Goal: Transaction & Acquisition: Purchase product/service

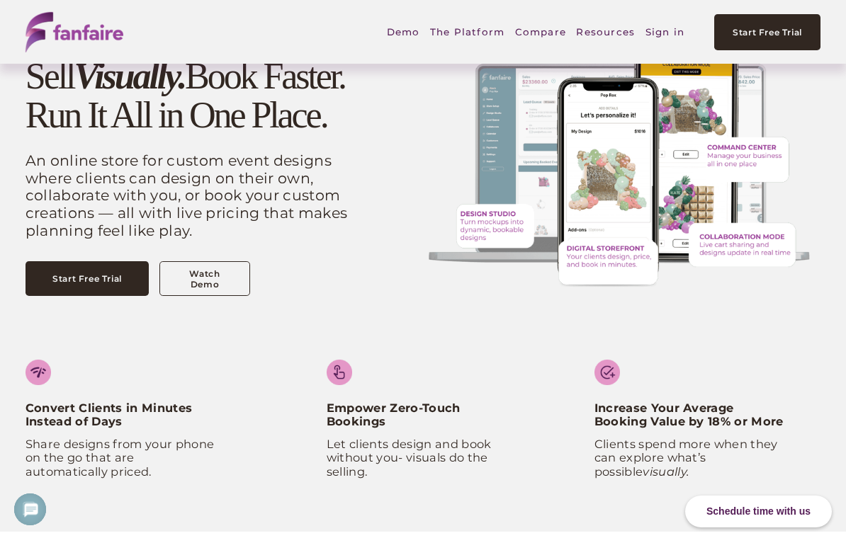
click at [663, 38] on link "Sign in" at bounding box center [664, 32] width 39 height 33
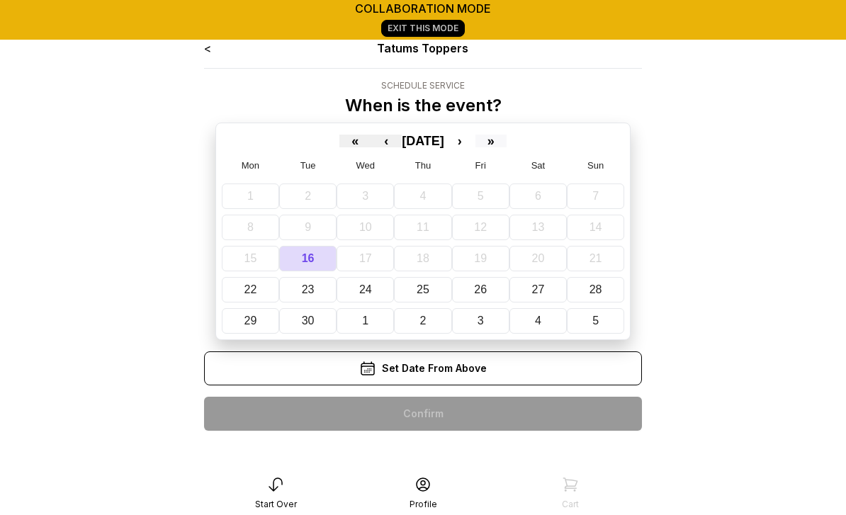
click at [507, 144] on button "»" at bounding box center [490, 141] width 31 height 13
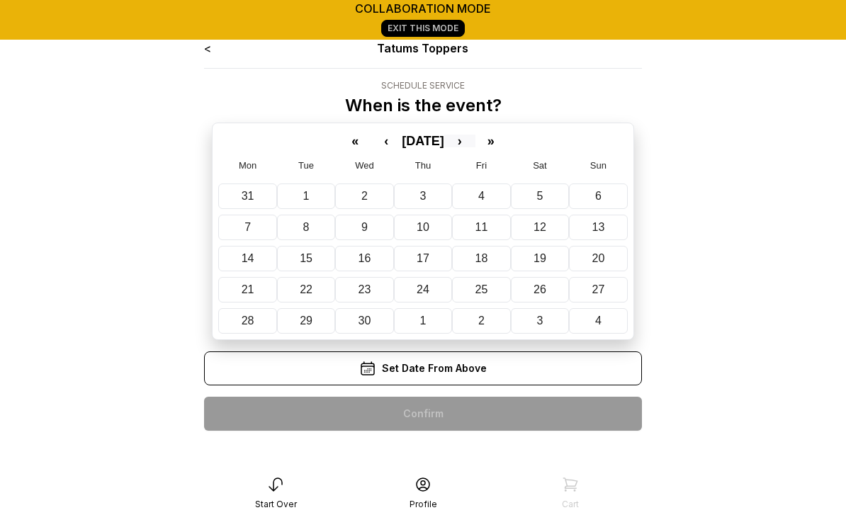
click at [475, 145] on button "›" at bounding box center [459, 141] width 31 height 13
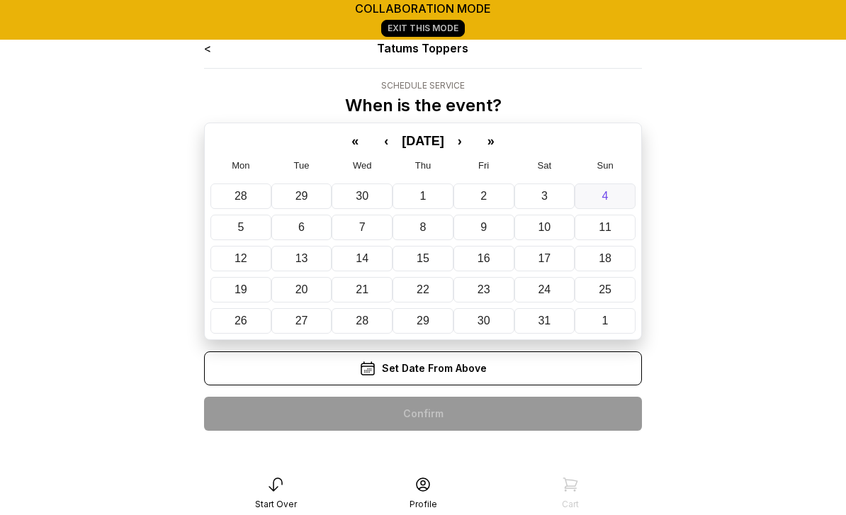
click at [609, 196] on button "4" at bounding box center [605, 196] width 61 height 26
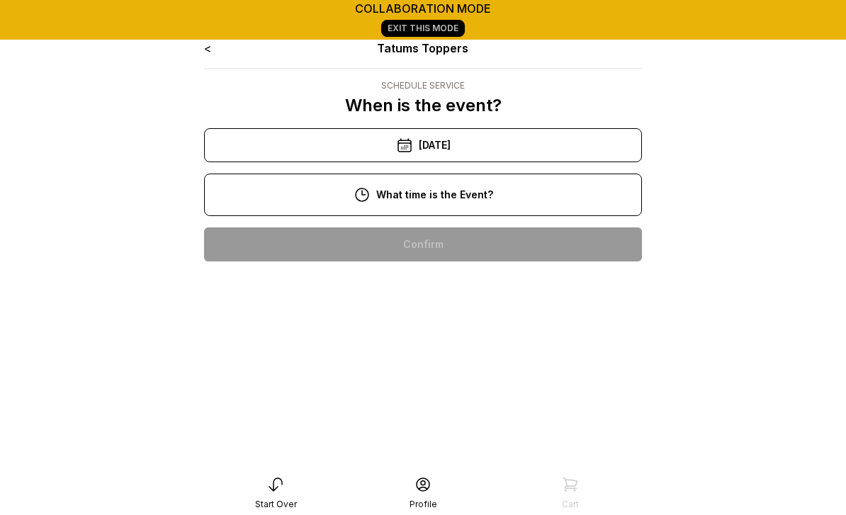
click at [458, 247] on div "10:00 am" at bounding box center [422, 244] width 415 height 34
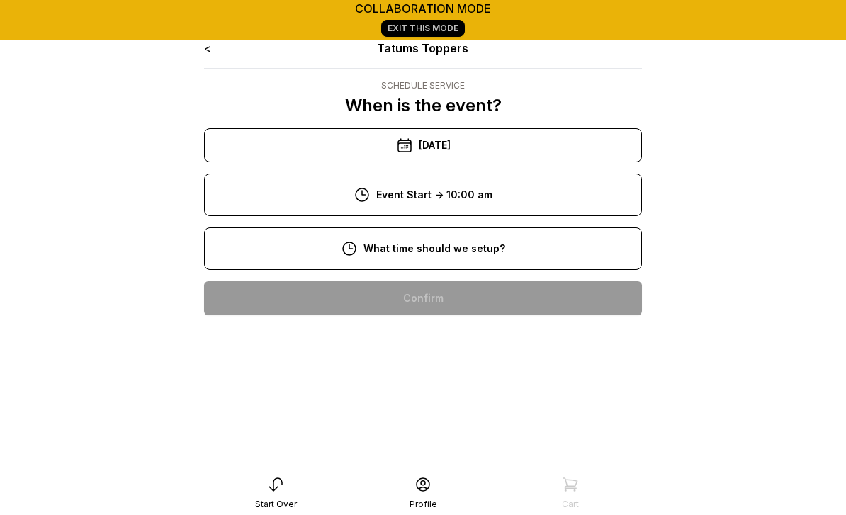
click at [446, 298] on div "8:00 am" at bounding box center [422, 298] width 415 height 34
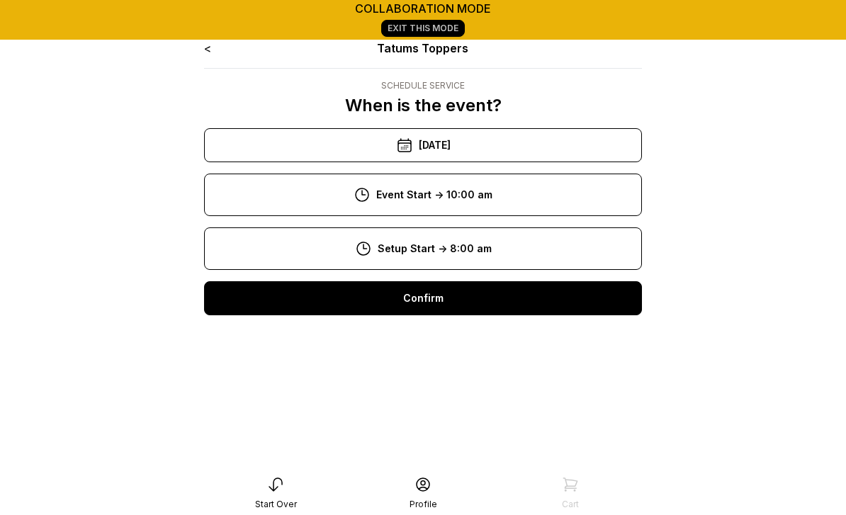
click at [446, 301] on div "Confirm" at bounding box center [423, 298] width 438 height 34
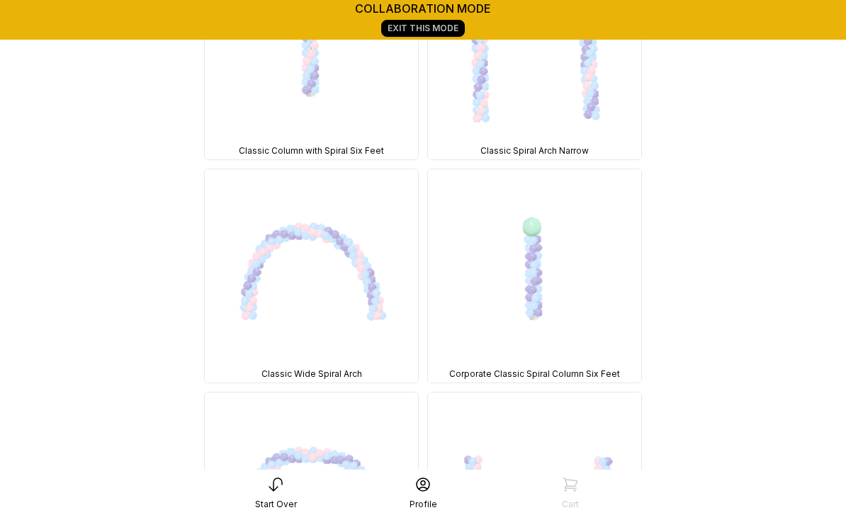
scroll to position [9076, 0]
click at [550, 287] on img at bounding box center [534, 275] width 213 height 213
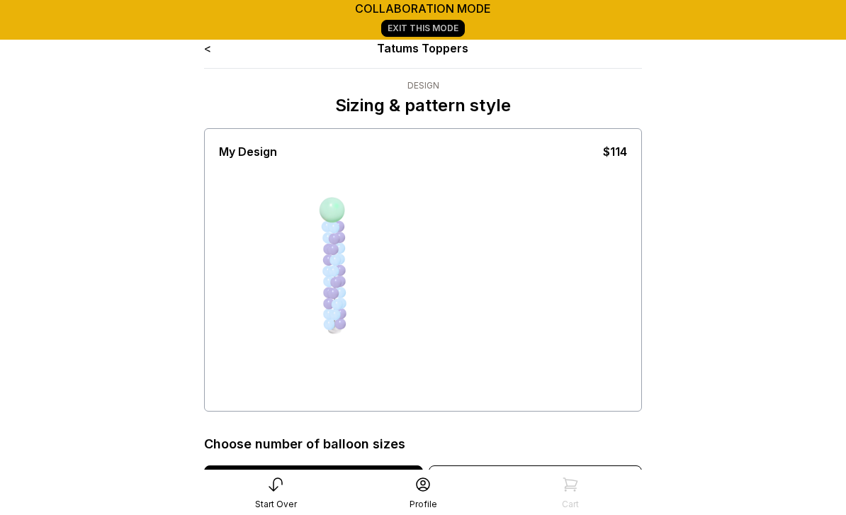
click at [200, 51] on div "< Tatums Toppers Design Sizing & pattern style My Design $114 Choose number of …" at bounding box center [423, 507] width 460 height 958
click at [200, 53] on div "< Tatums Toppers Design Sizing & pattern style My Design $114 Choose number of …" at bounding box center [423, 507] width 460 height 958
click at [191, 46] on main "collaboration mode Exit This Mode < Tatums Toppers Design Sizing & pattern styl…" at bounding box center [423, 493] width 846 height 987
click at [207, 53] on link "<" at bounding box center [207, 48] width 7 height 14
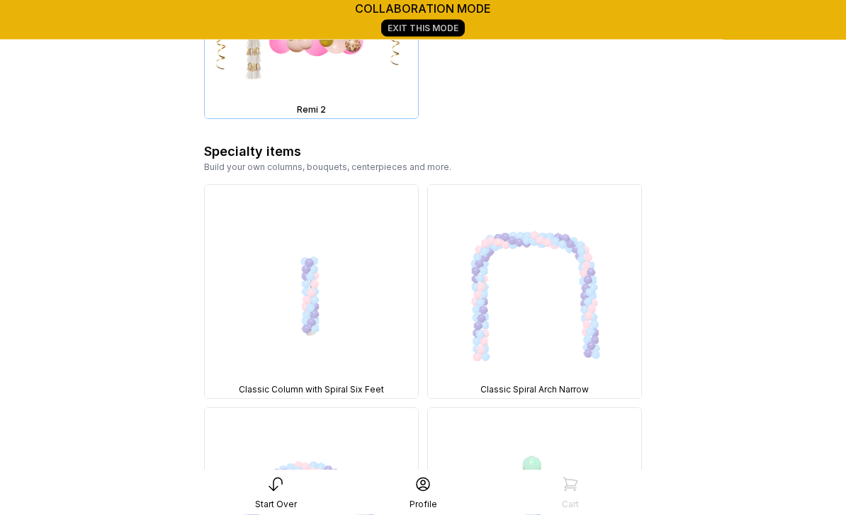
scroll to position [8915, 0]
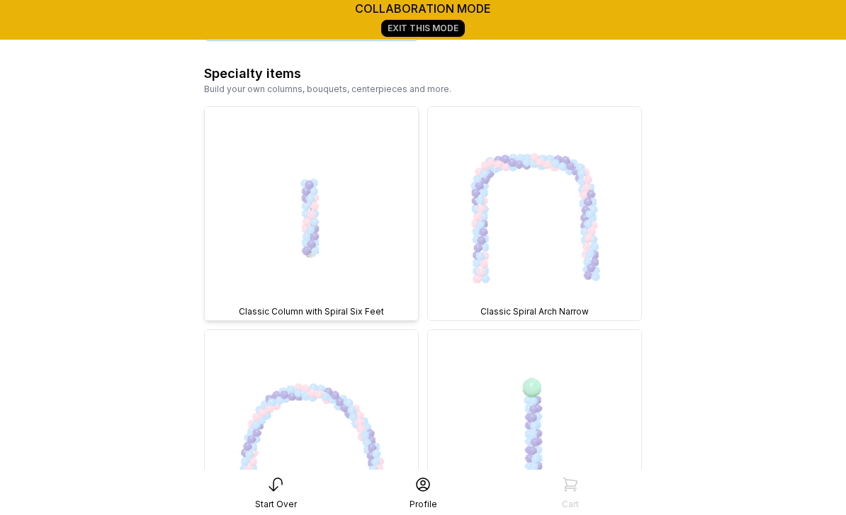
click at [319, 215] on img at bounding box center [311, 213] width 213 height 213
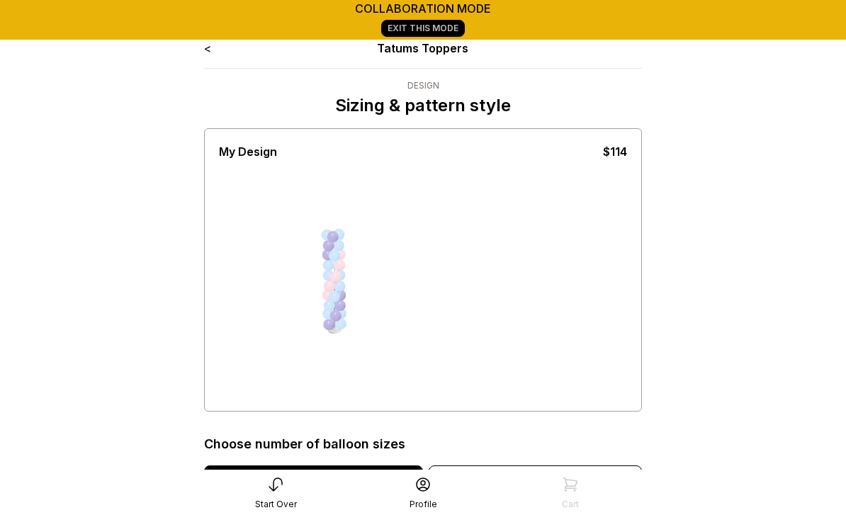
click at [199, 52] on div "< Tatums Toppers Design Sizing & pattern style My Design $114 Choose number of …" at bounding box center [423, 507] width 460 height 958
click at [205, 50] on link "<" at bounding box center [207, 48] width 7 height 14
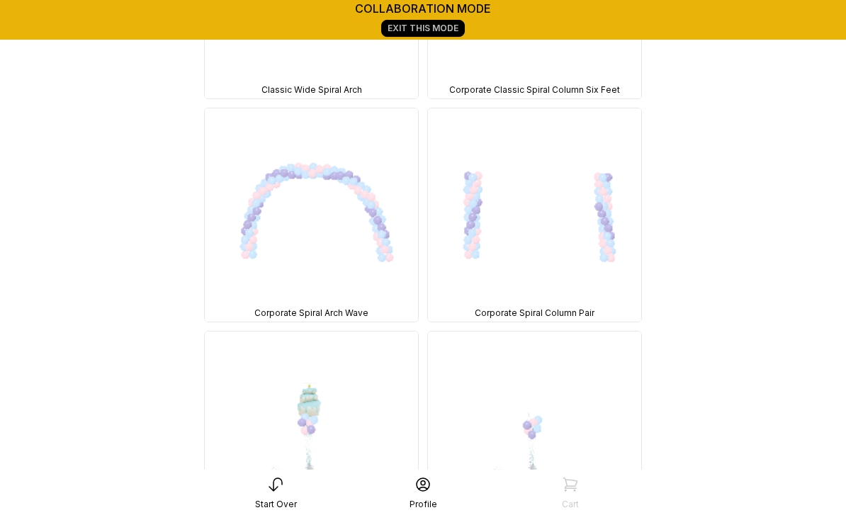
scroll to position [9359, 0]
click at [547, 242] on img at bounding box center [534, 215] width 213 height 213
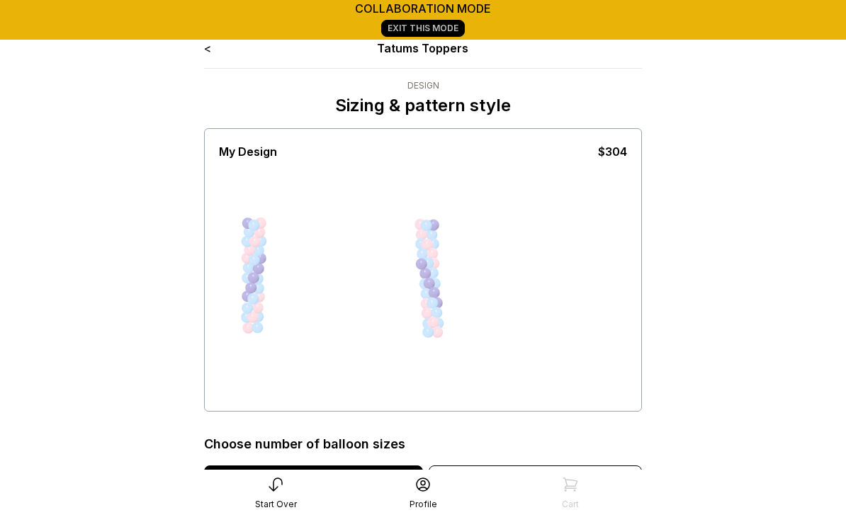
click at [206, 54] on link "<" at bounding box center [207, 48] width 7 height 14
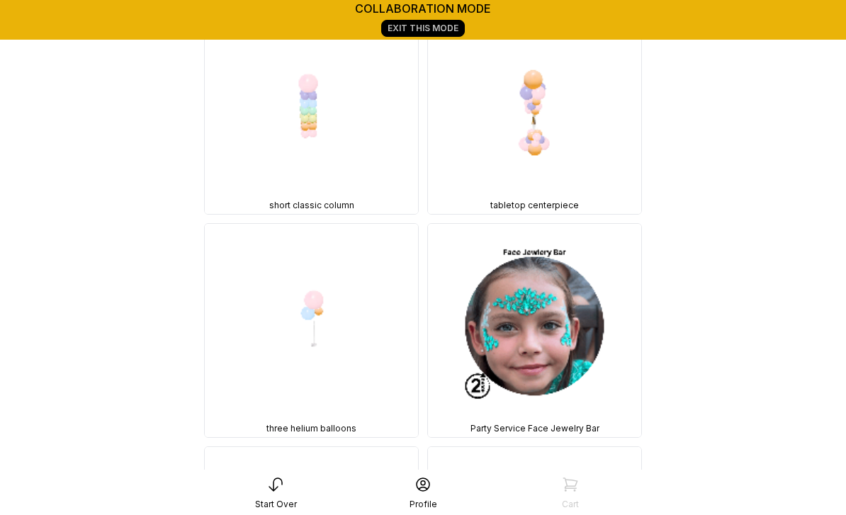
scroll to position [24864, 0]
click at [307, 120] on img at bounding box center [311, 107] width 213 height 213
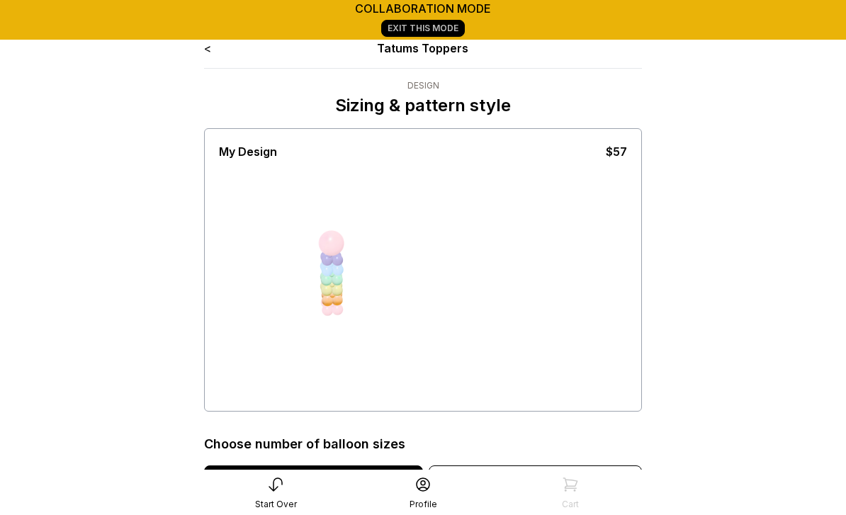
click at [205, 49] on link "<" at bounding box center [207, 48] width 7 height 14
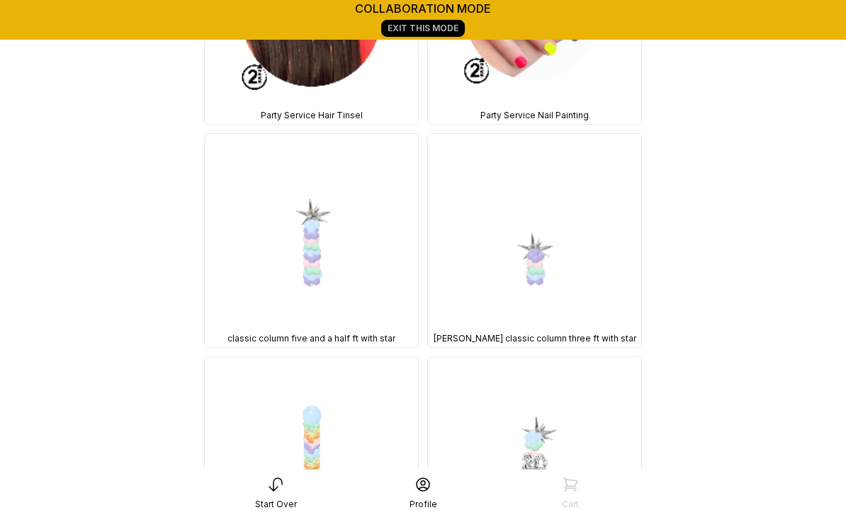
scroll to position [25709, 0]
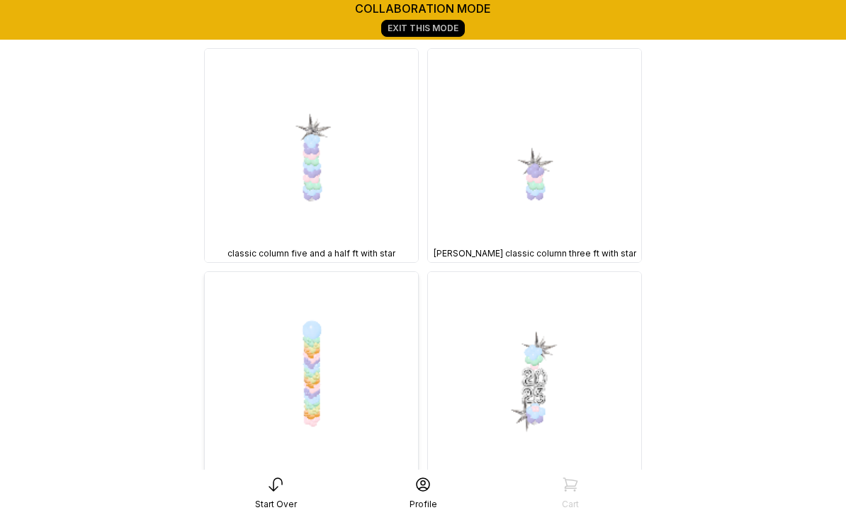
click at [312, 388] on img at bounding box center [311, 378] width 213 height 213
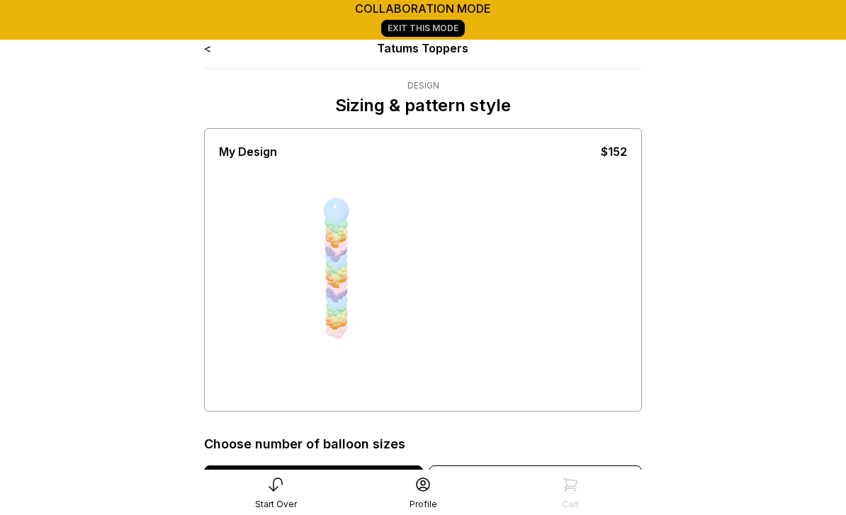
click at [198, 51] on div "< Tatums Toppers Design Sizing & pattern style My Design $152 Choose number of …" at bounding box center [423, 507] width 460 height 958
click at [205, 47] on link "<" at bounding box center [207, 48] width 7 height 14
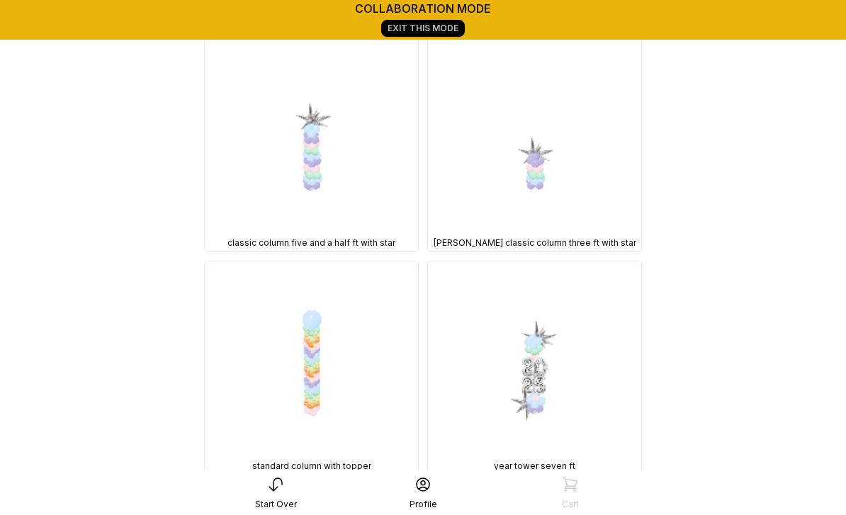
scroll to position [25719, 0]
click at [304, 169] on img at bounding box center [311, 145] width 213 height 213
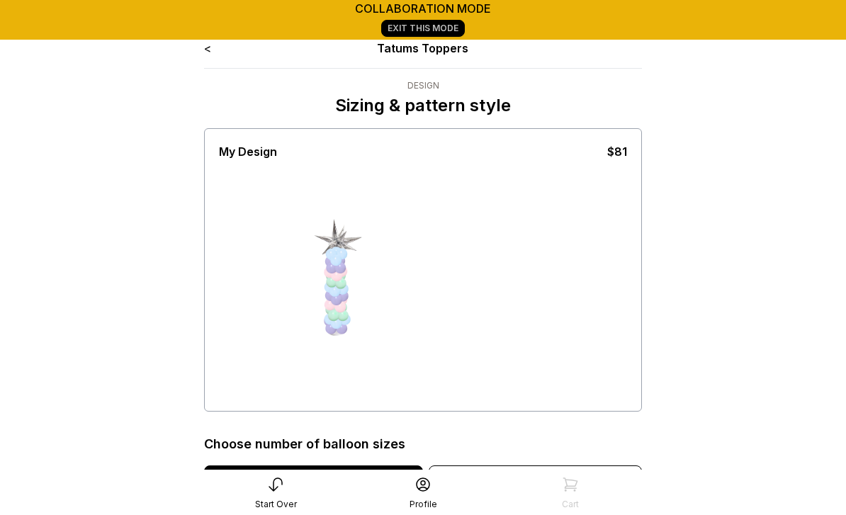
click at [214, 45] on div "< Tatums Toppers" at bounding box center [423, 48] width 438 height 17
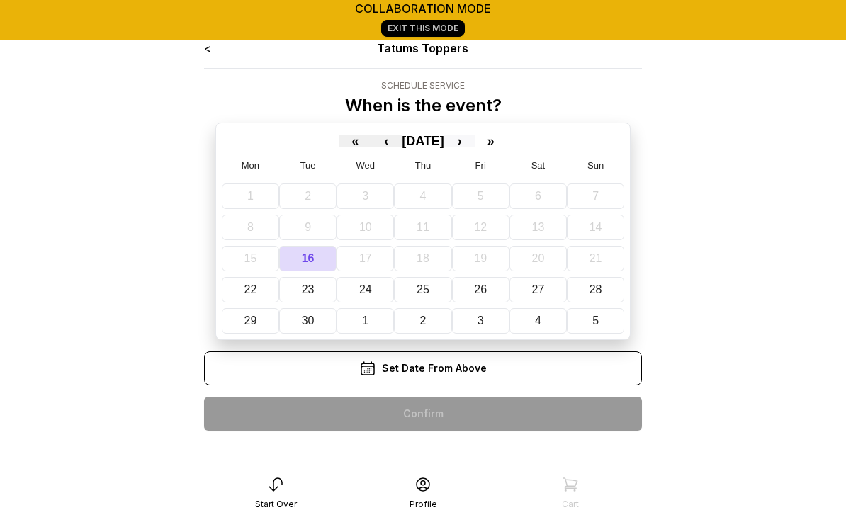
click at [475, 147] on button "›" at bounding box center [459, 141] width 31 height 13
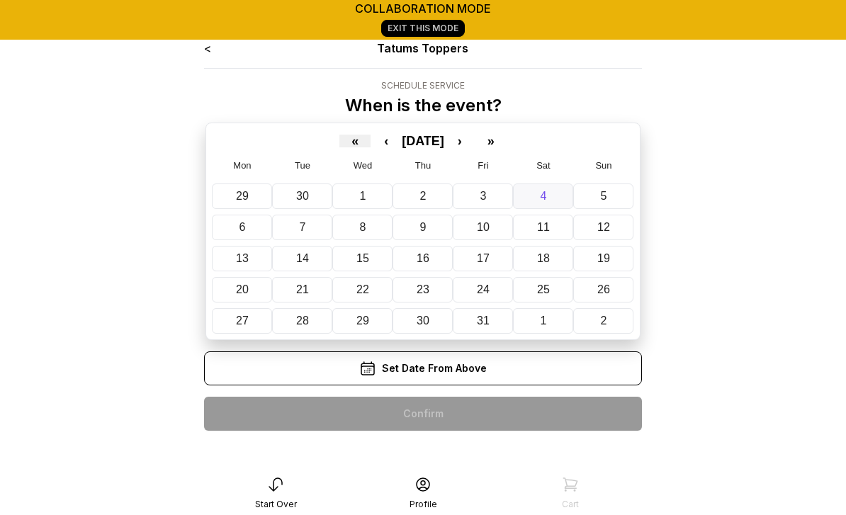
click at [545, 201] on abbr "4" at bounding box center [544, 196] width 6 height 12
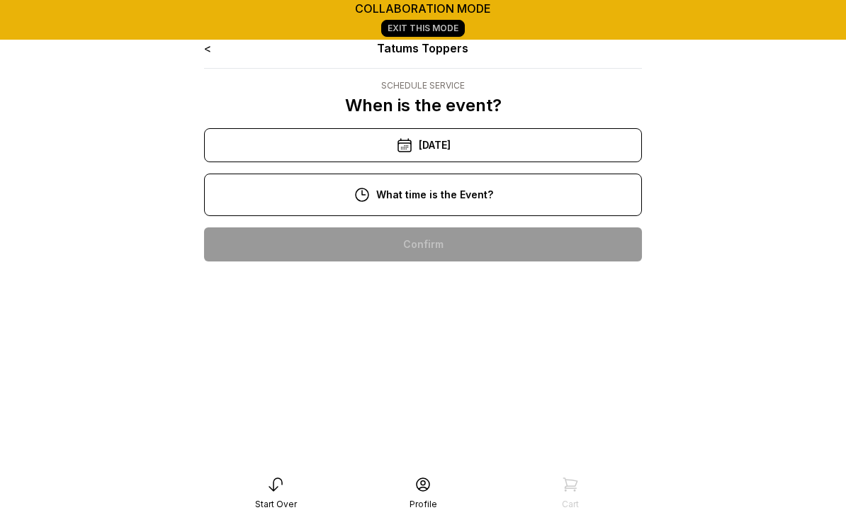
click at [465, 243] on div "10:00 am" at bounding box center [422, 244] width 415 height 34
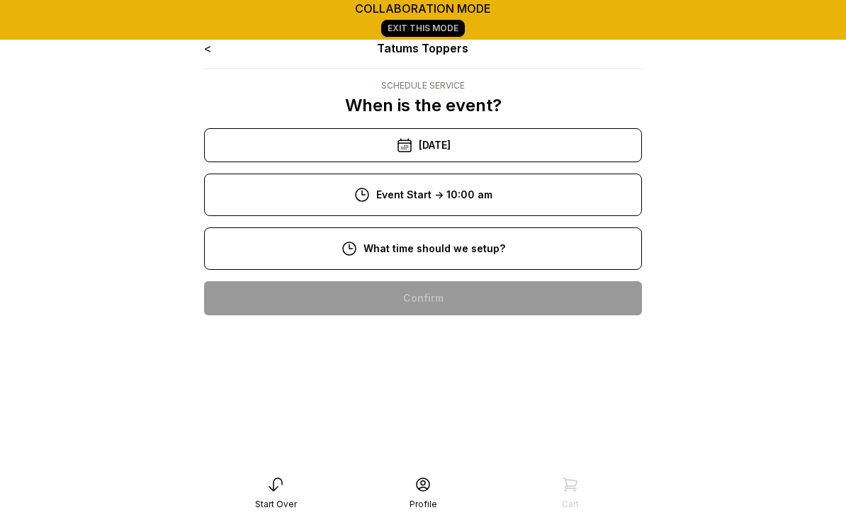
click at [450, 302] on div "8:00 am" at bounding box center [422, 298] width 415 height 34
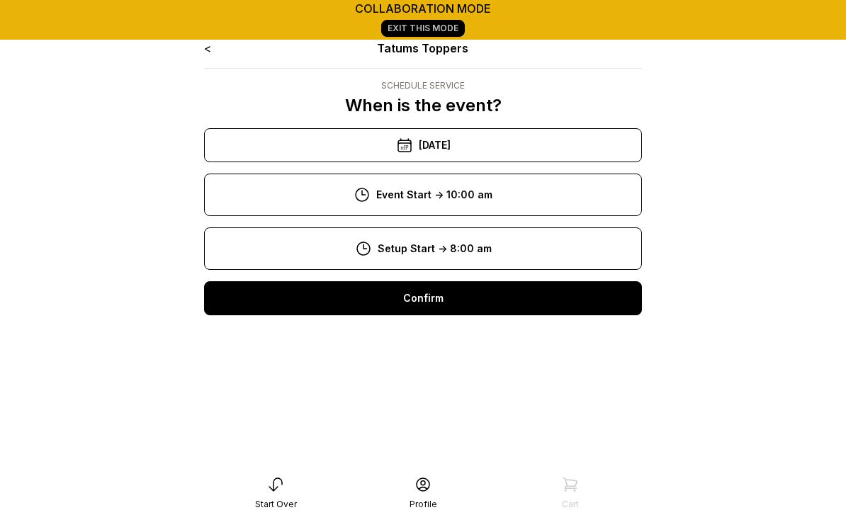
click at [457, 304] on div "Confirm" at bounding box center [423, 298] width 438 height 34
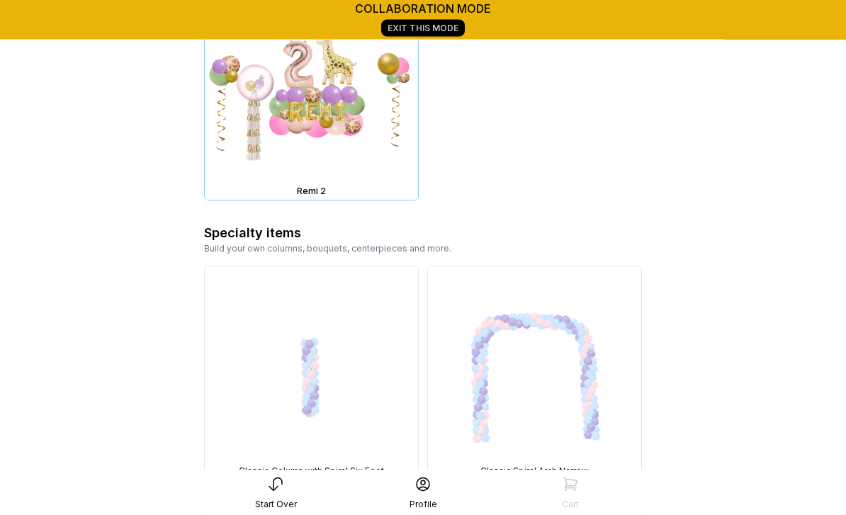
scroll to position [8995, 0]
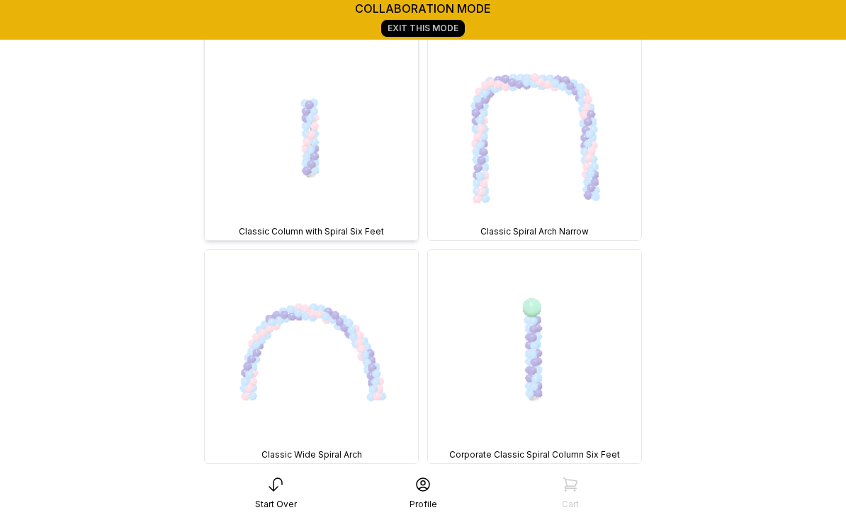
click at [327, 164] on img at bounding box center [311, 133] width 213 height 213
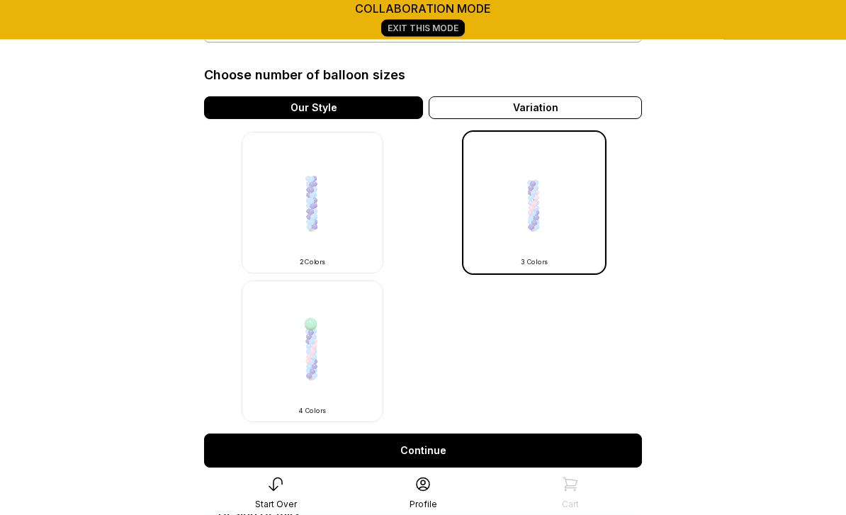
scroll to position [369, 0]
click at [326, 368] on img at bounding box center [313, 352] width 142 height 142
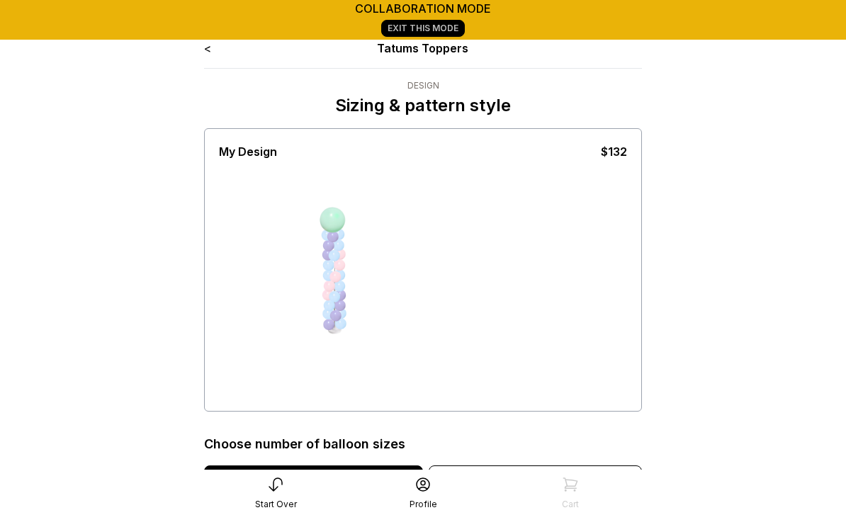
click at [211, 42] on link "<" at bounding box center [207, 48] width 7 height 14
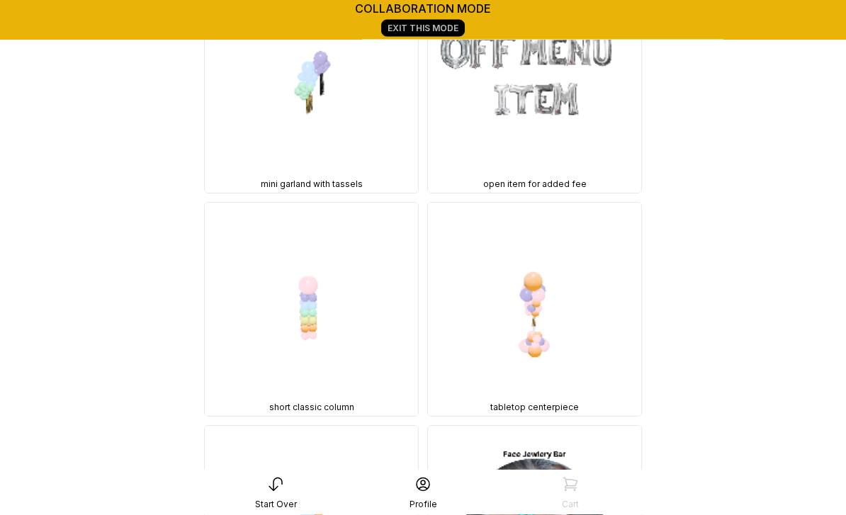
scroll to position [24663, 0]
click at [302, 319] on img at bounding box center [311, 309] width 213 height 213
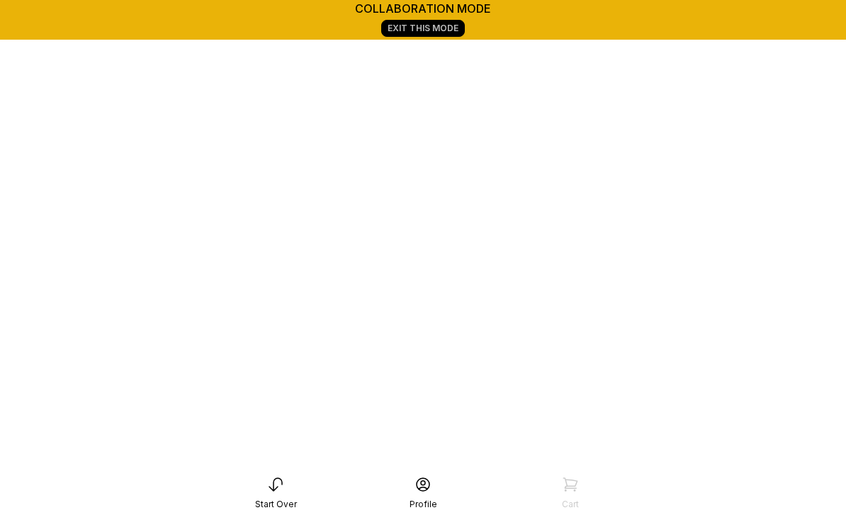
scroll to position [198, 0]
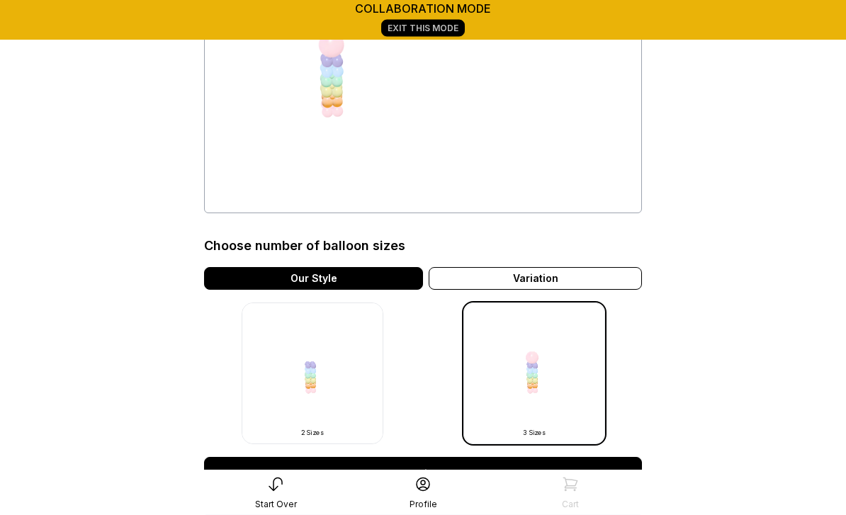
scroll to position [200, 0]
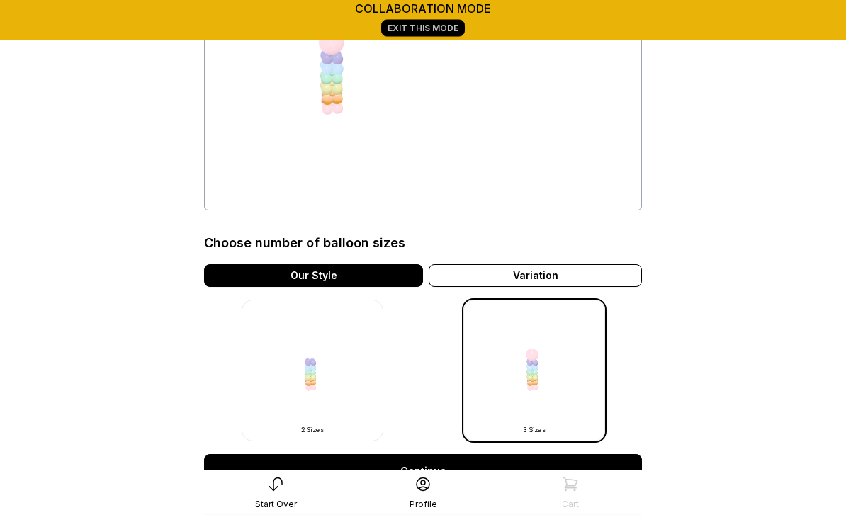
click at [311, 377] on img at bounding box center [313, 371] width 142 height 142
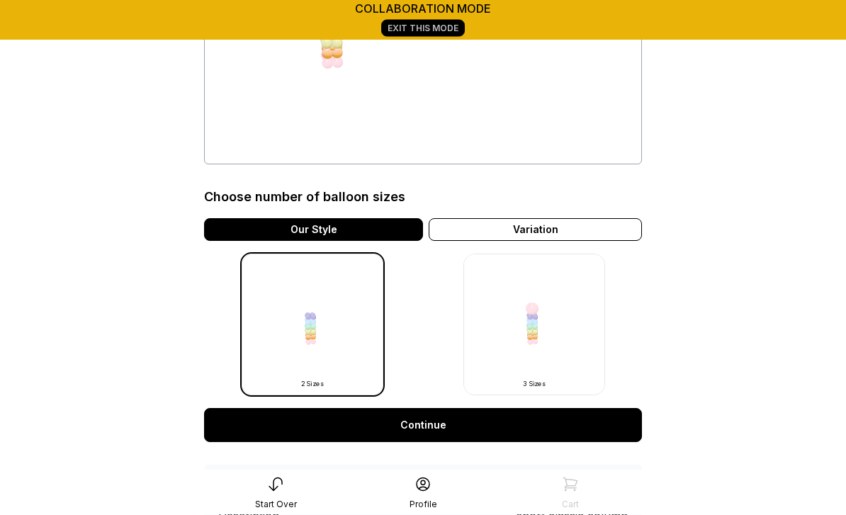
scroll to position [280, 0]
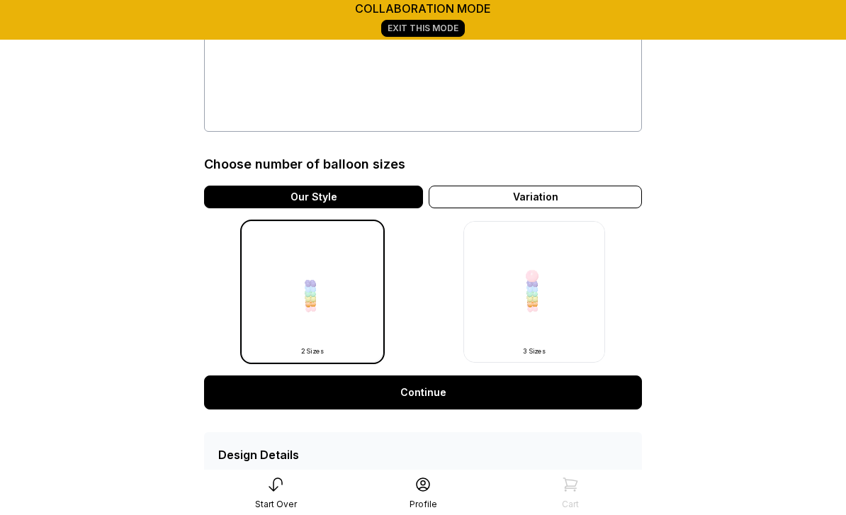
click at [555, 306] on img at bounding box center [534, 292] width 142 height 142
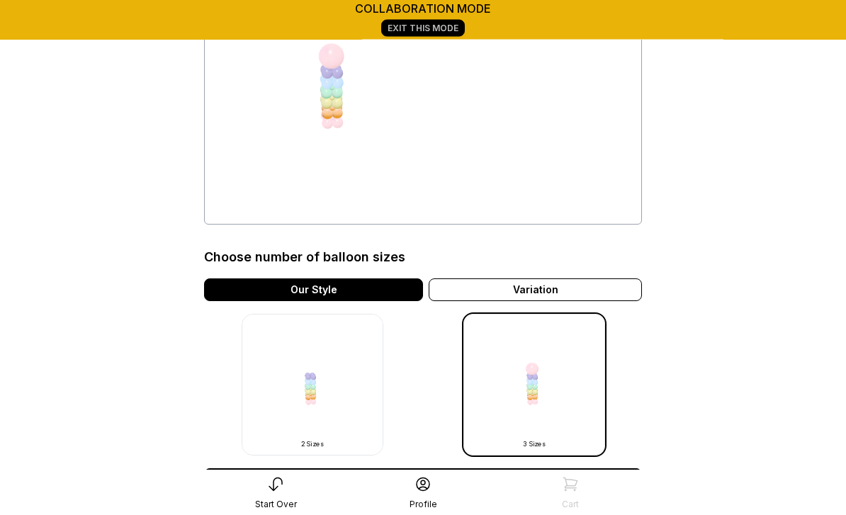
scroll to position [187, 0]
click at [411, 486] on link "Continue" at bounding box center [423, 485] width 438 height 34
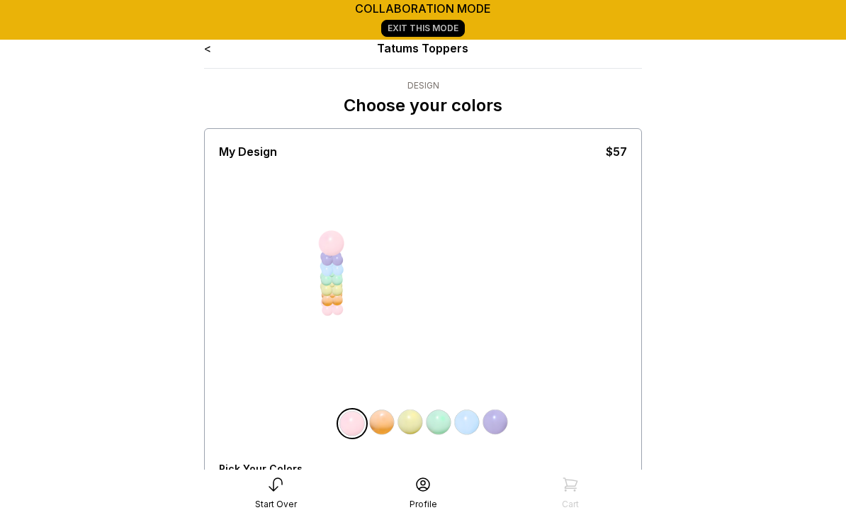
click at [248, 493] on div "All Balloons" at bounding box center [248, 492] width 58 height 11
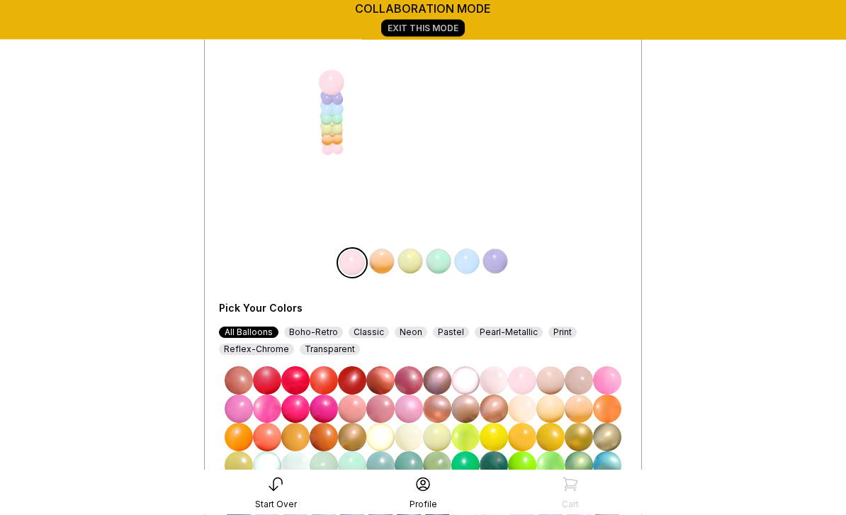
scroll to position [174, 0]
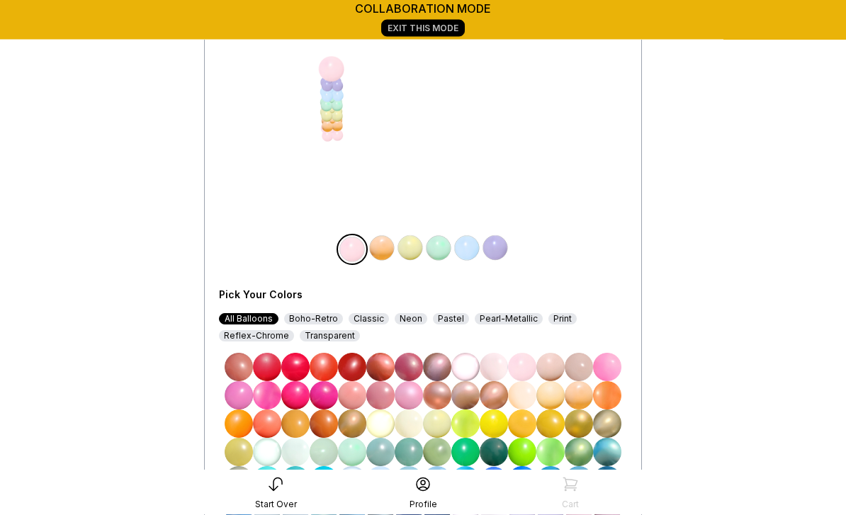
click at [607, 368] on img at bounding box center [607, 368] width 28 height 28
click at [526, 369] on img at bounding box center [522, 368] width 28 height 28
click at [298, 392] on img at bounding box center [295, 396] width 28 height 28
click at [331, 400] on img at bounding box center [324, 396] width 28 height 28
click at [268, 399] on img at bounding box center [267, 396] width 28 height 28
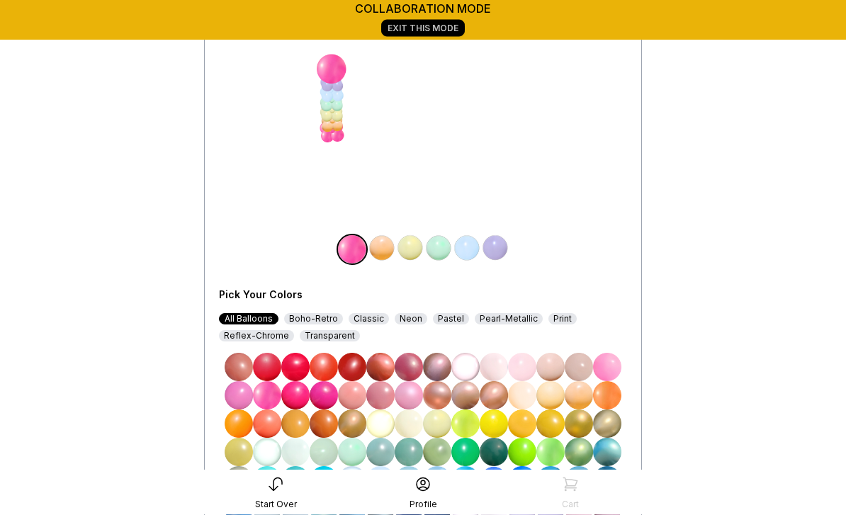
click at [385, 250] on img at bounding box center [382, 248] width 28 height 28
click at [239, 394] on img at bounding box center [239, 395] width 28 height 28
click at [415, 248] on img at bounding box center [410, 248] width 28 height 28
click at [415, 400] on img at bounding box center [409, 395] width 28 height 28
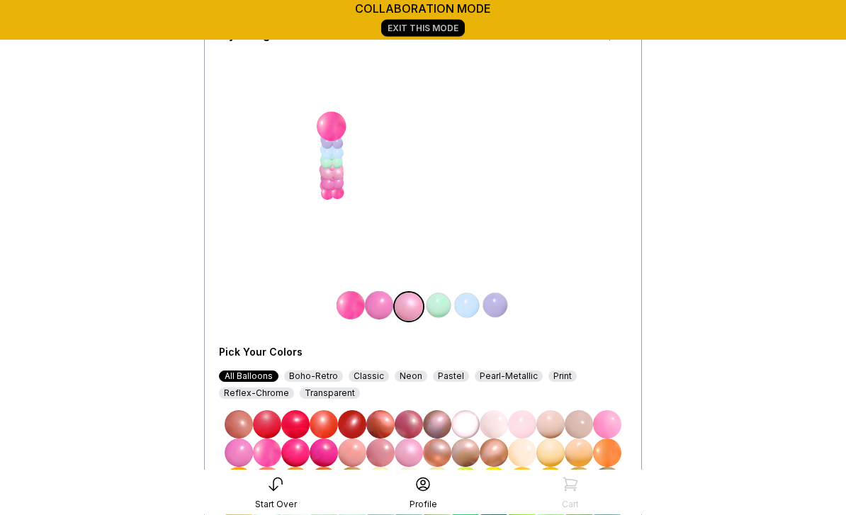
scroll to position [0, 0]
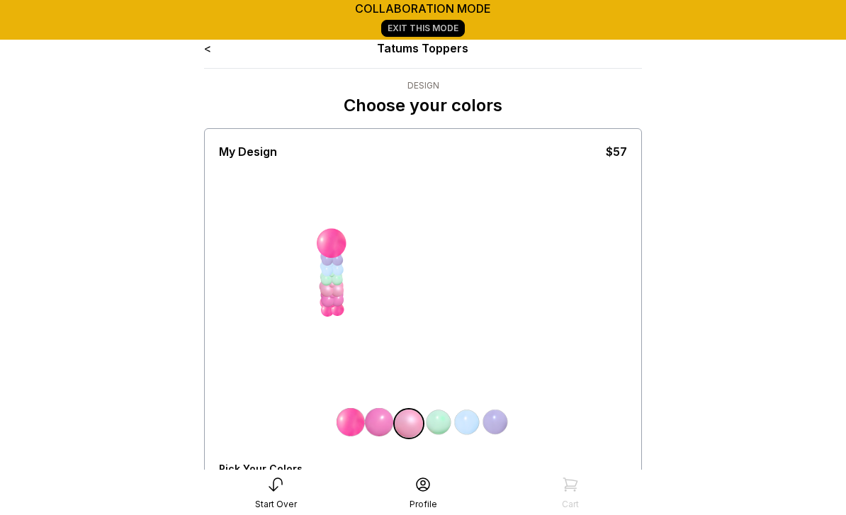
click at [210, 47] on link "<" at bounding box center [207, 48] width 7 height 14
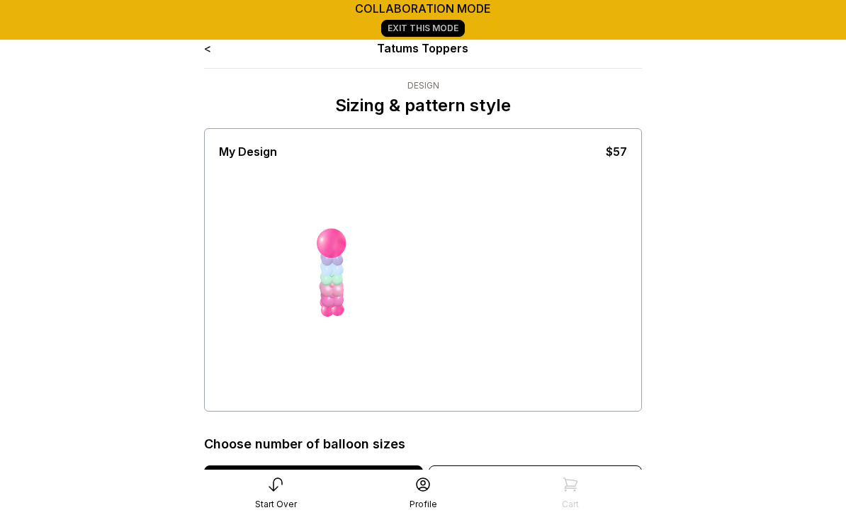
click at [207, 53] on link "<" at bounding box center [207, 48] width 7 height 14
